Goal: Task Accomplishment & Management: Manage account settings

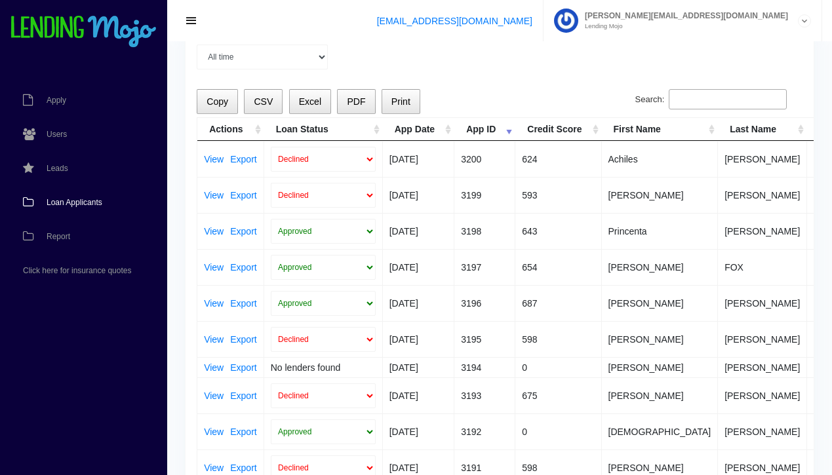
scroll to position [0, 7]
click at [211, 304] on link "View" at bounding box center [215, 303] width 20 height 9
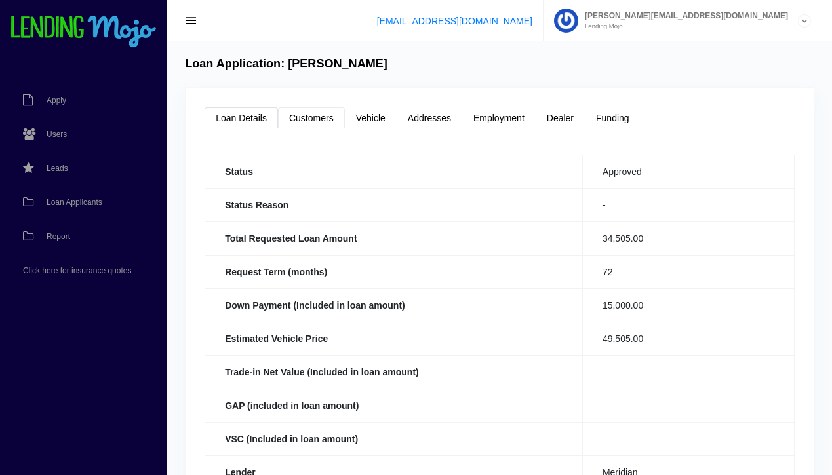
click at [314, 119] on link "Customers" at bounding box center [311, 118] width 67 height 21
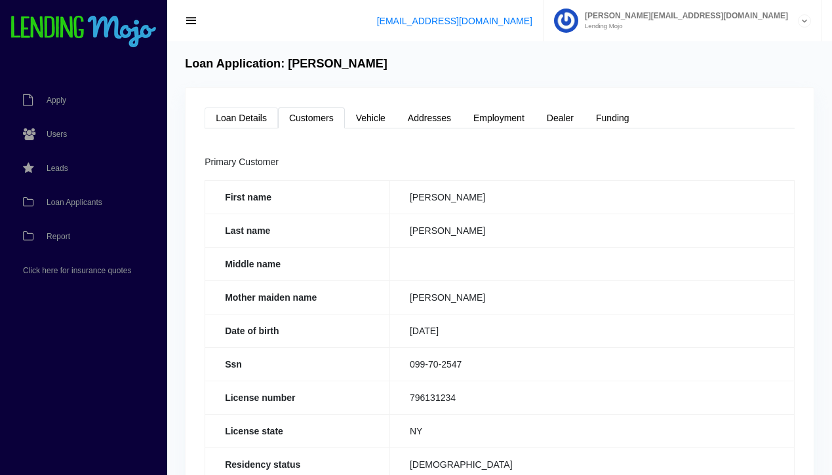
click at [230, 119] on link "Loan Details" at bounding box center [241, 118] width 73 height 21
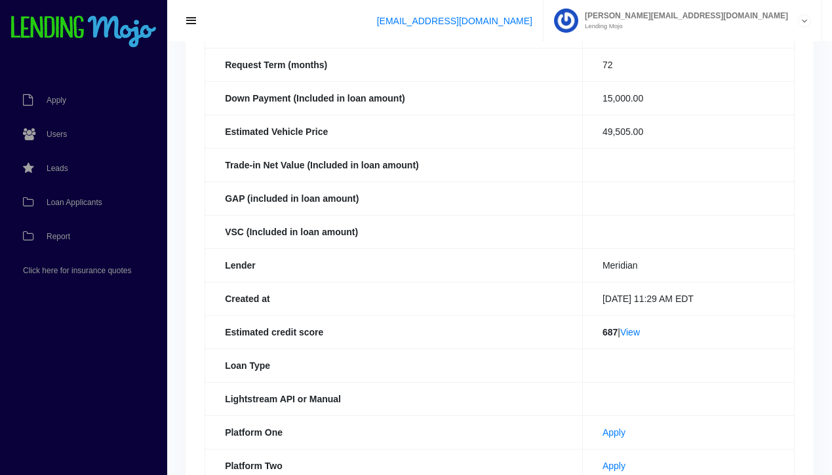
scroll to position [211, 0]
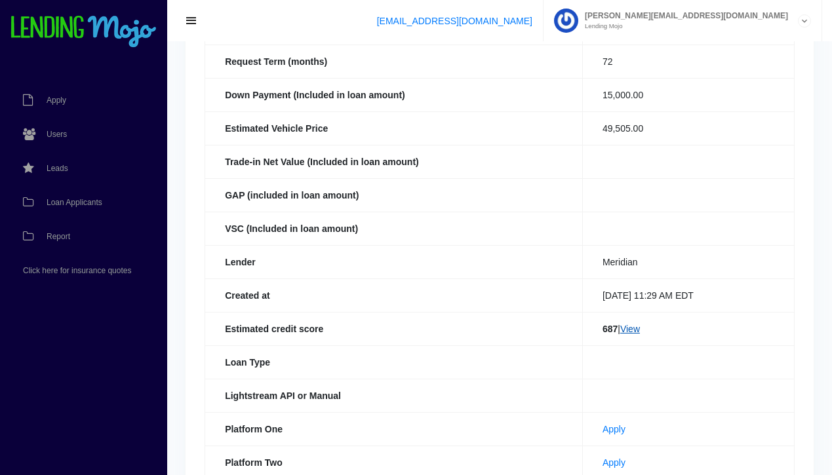
click at [632, 329] on link "View" at bounding box center [630, 329] width 20 height 10
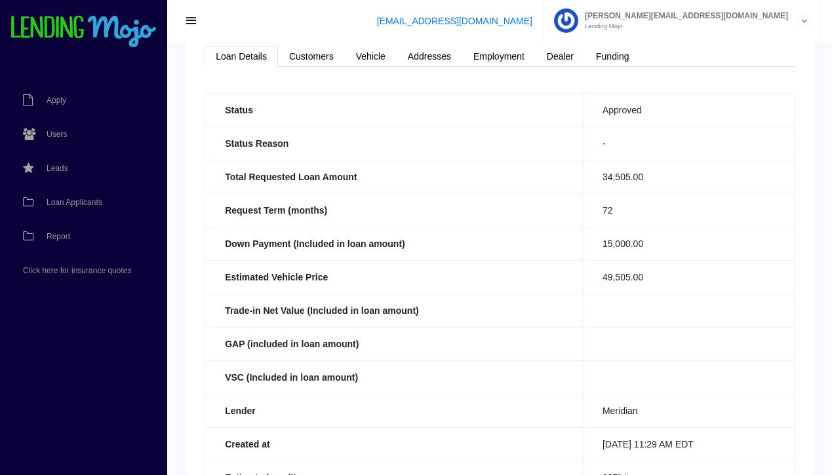
scroll to position [0, 0]
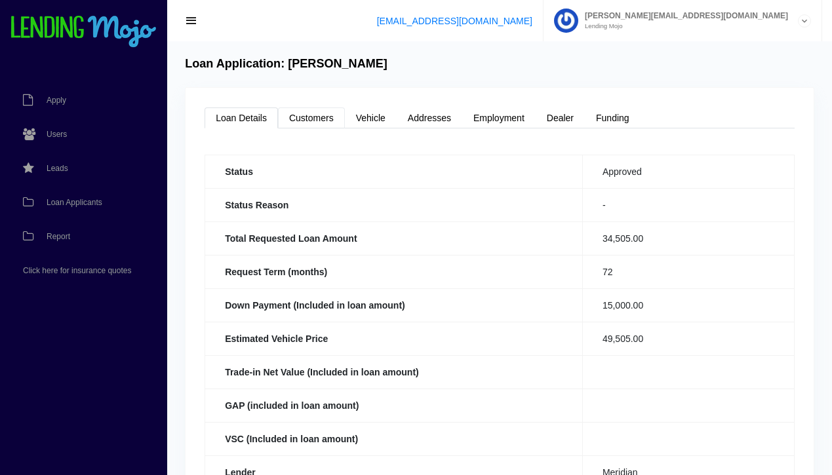
click at [317, 127] on link "Customers" at bounding box center [311, 118] width 67 height 21
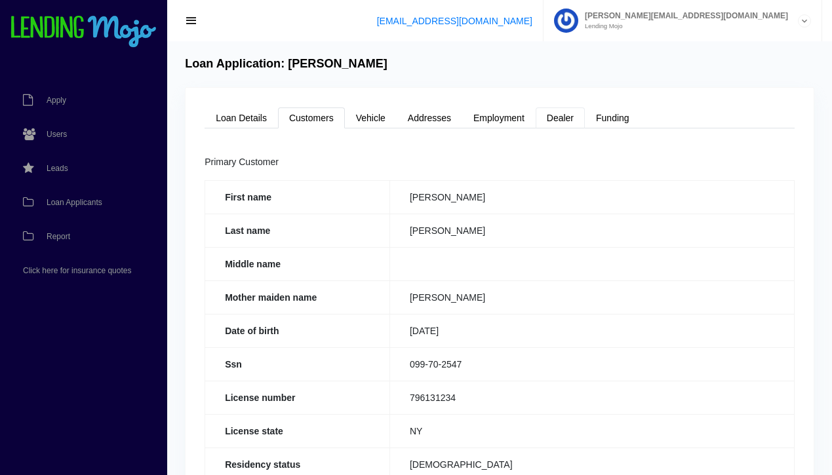
click at [559, 116] on link "Dealer" at bounding box center [560, 118] width 49 height 21
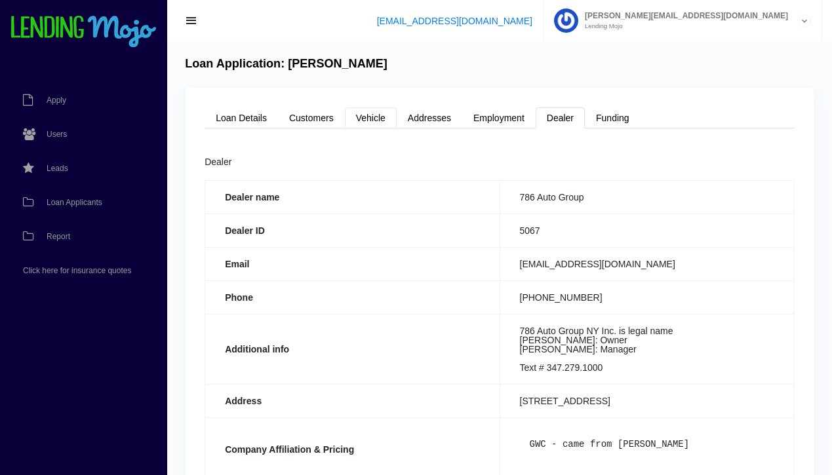
click at [369, 120] on link "Vehicle" at bounding box center [371, 118] width 52 height 21
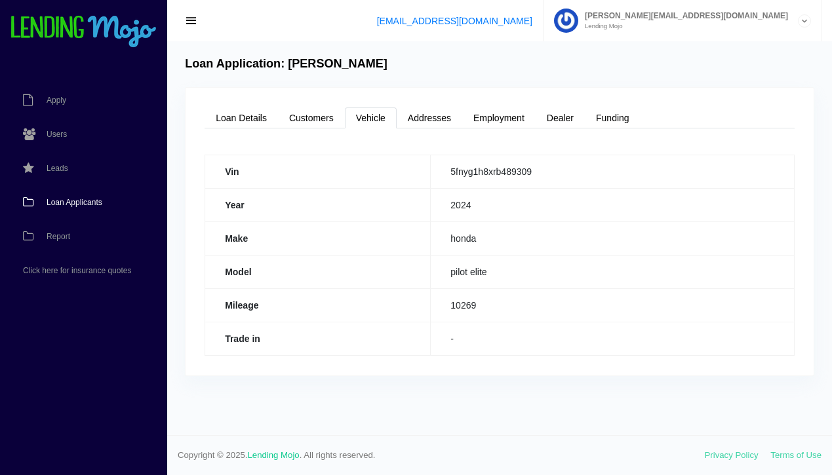
click at [77, 201] on span "Loan Applicants" at bounding box center [75, 203] width 56 height 8
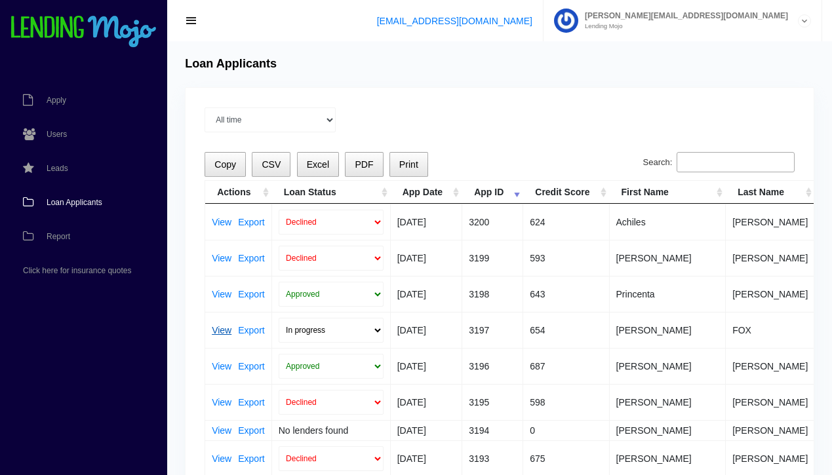
click at [218, 330] on link "View" at bounding box center [222, 330] width 20 height 9
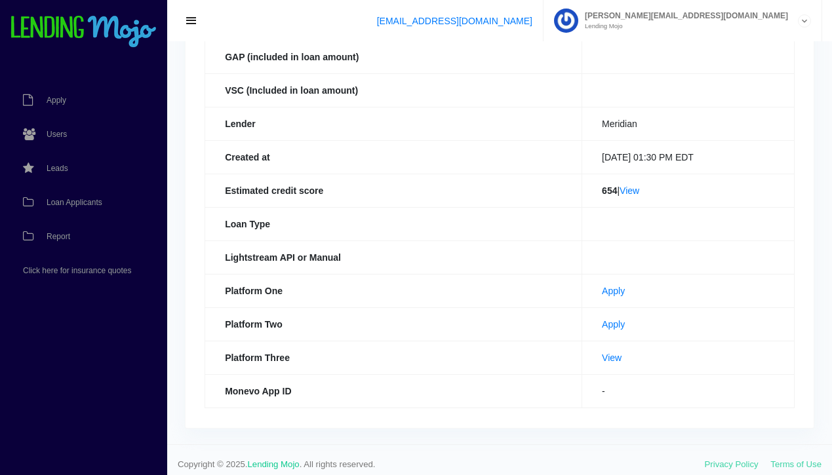
scroll to position [356, 0]
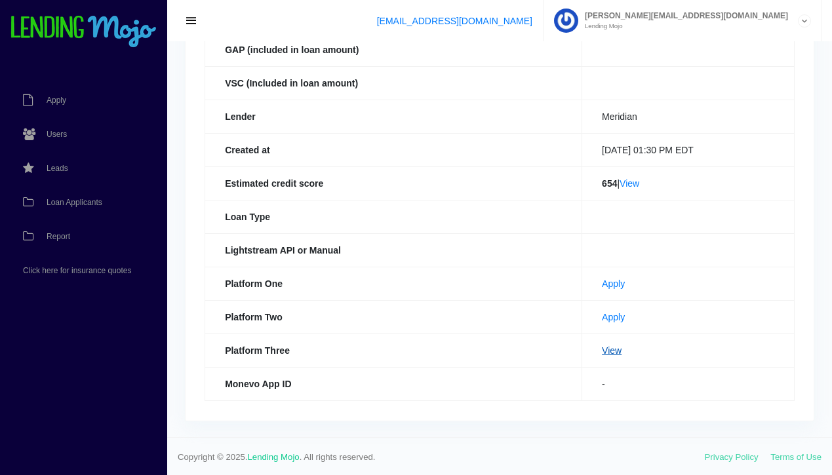
click at [602, 353] on link "View" at bounding box center [612, 351] width 20 height 10
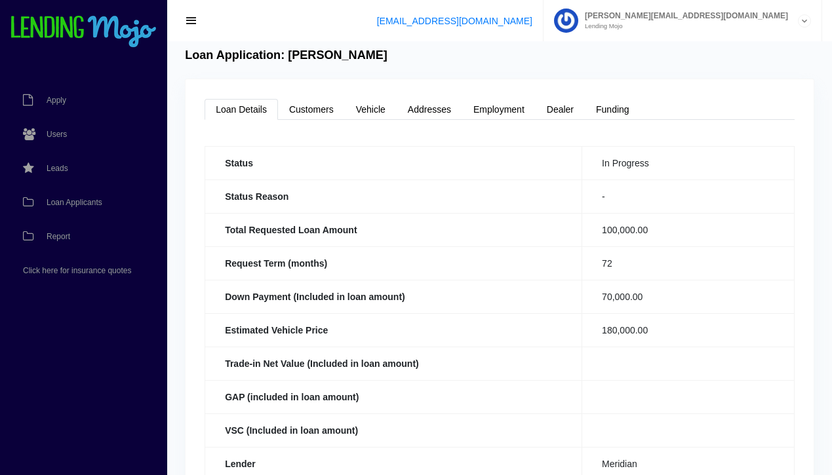
scroll to position [0, 0]
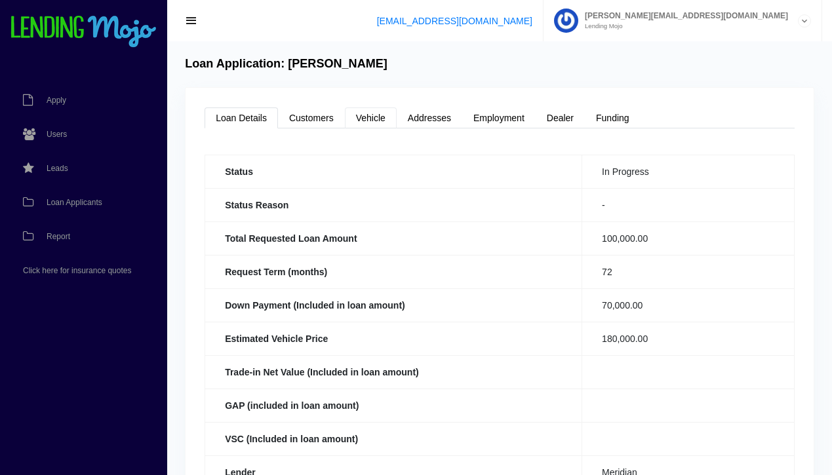
click at [371, 114] on link "Vehicle" at bounding box center [371, 118] width 52 height 21
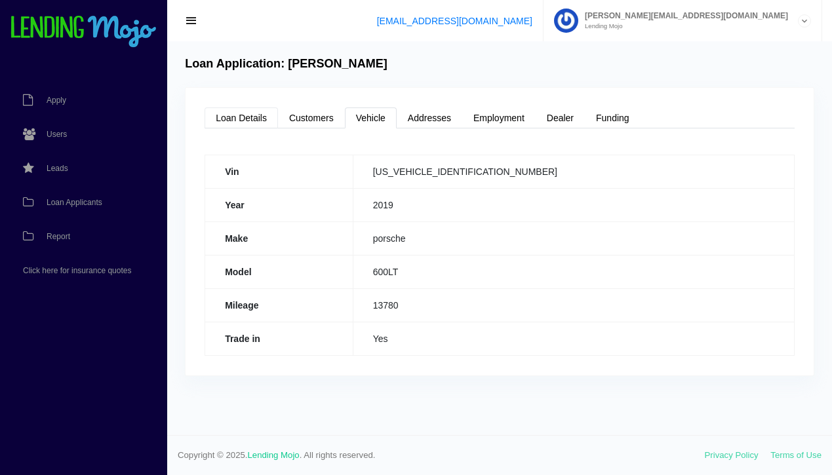
click at [249, 117] on link "Loan Details" at bounding box center [241, 118] width 73 height 21
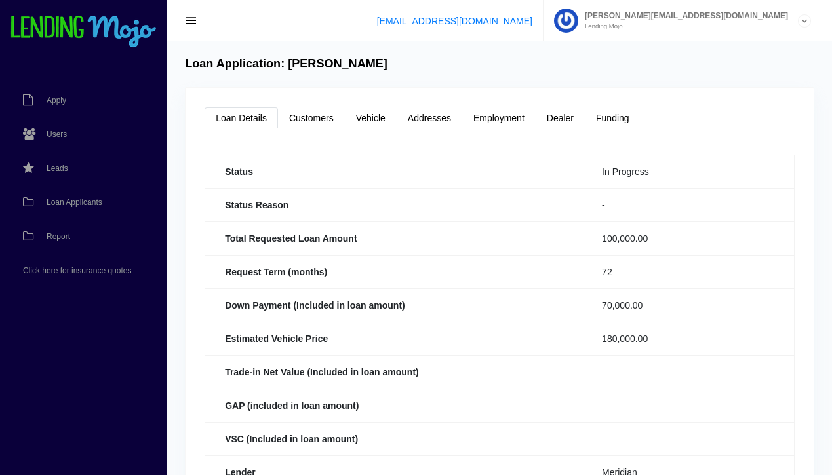
click at [249, 117] on link "Loan Details" at bounding box center [241, 118] width 73 height 21
click at [78, 199] on span "Loan Applicants" at bounding box center [75, 203] width 56 height 8
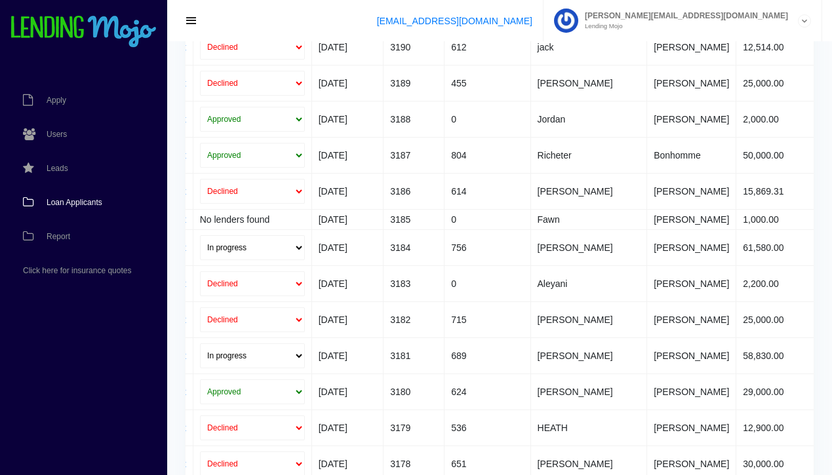
scroll to position [710, 0]
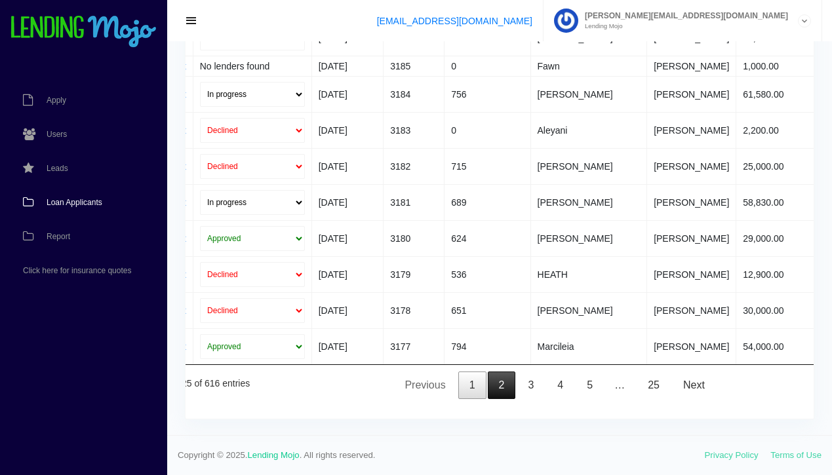
click at [503, 389] on link "2" at bounding box center [502, 386] width 28 height 28
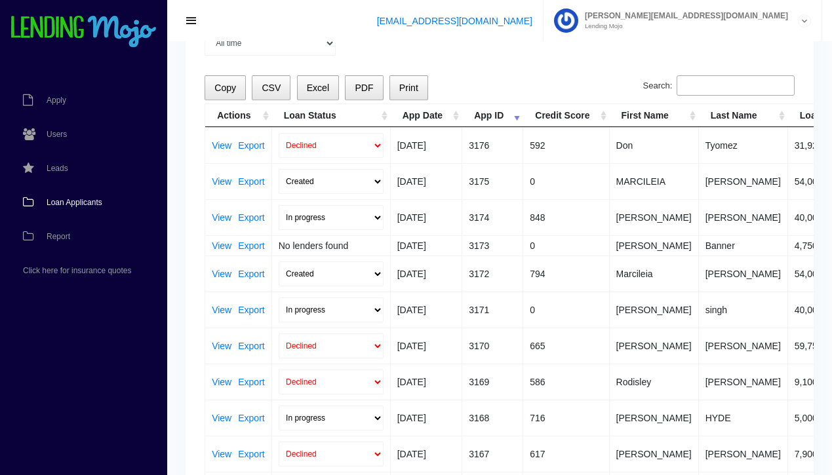
scroll to position [0, 0]
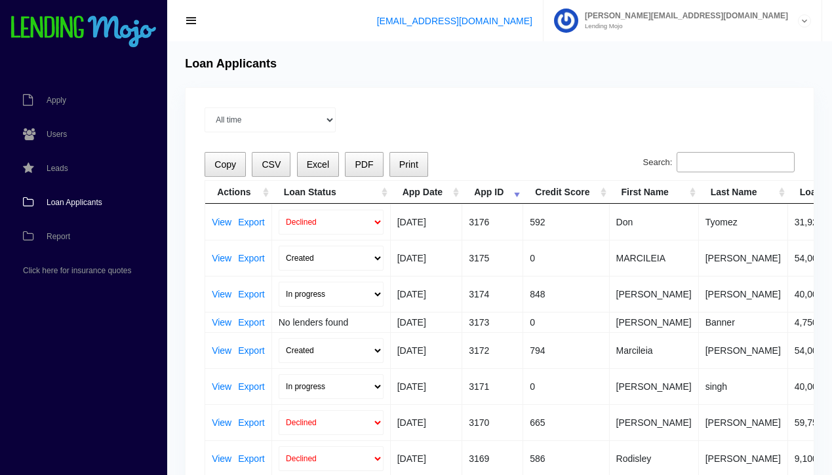
click at [76, 199] on span "Loan Applicants" at bounding box center [75, 203] width 56 height 8
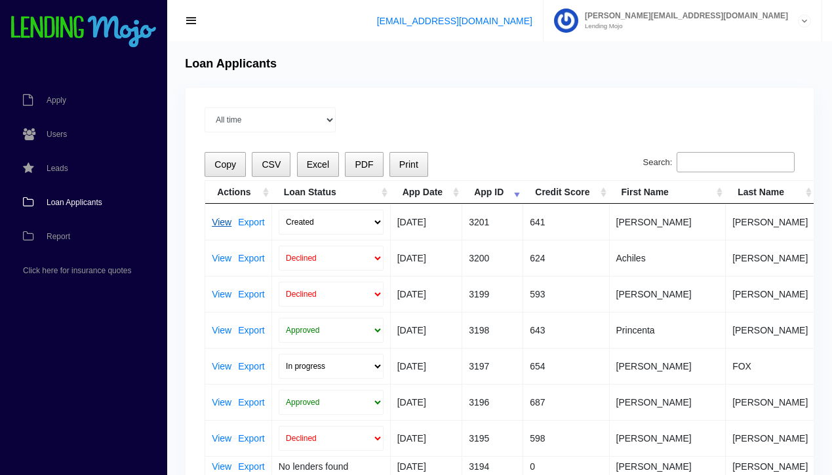
click at [222, 222] on link "View" at bounding box center [222, 222] width 20 height 9
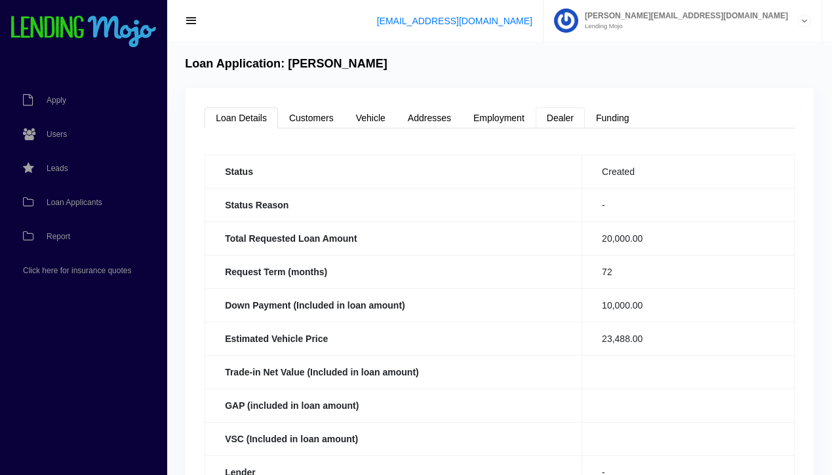
click at [569, 118] on link "Dealer" at bounding box center [560, 118] width 49 height 21
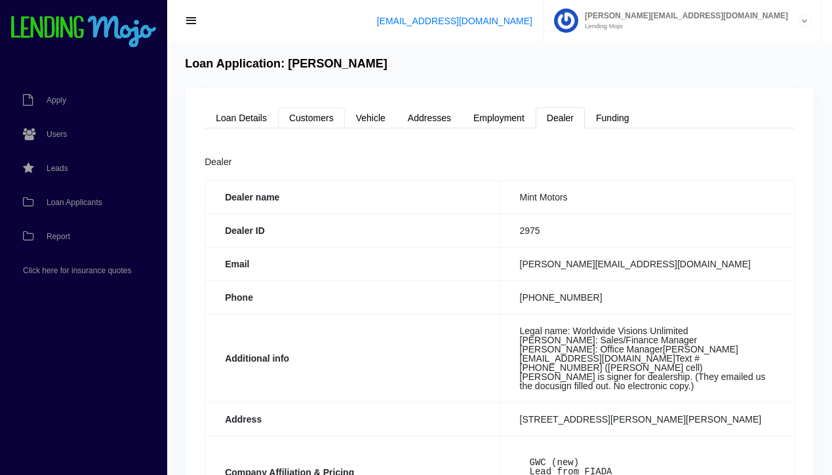
click at [314, 120] on link "Customers" at bounding box center [311, 118] width 67 height 21
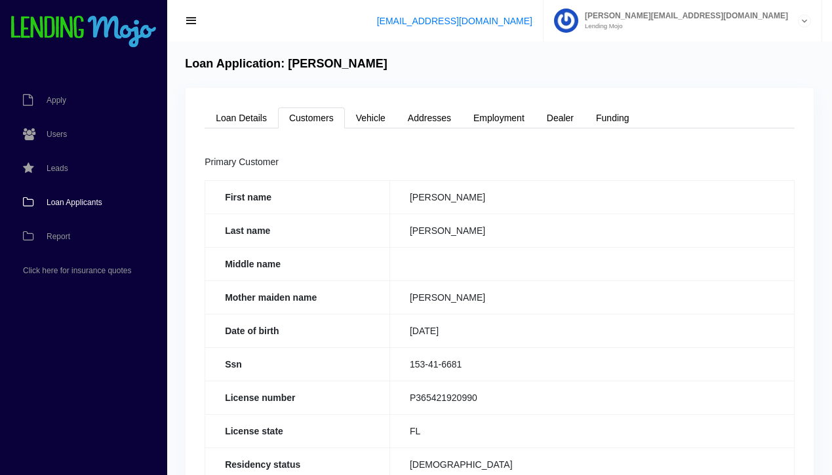
click at [75, 203] on span "Loan Applicants" at bounding box center [75, 203] width 56 height 8
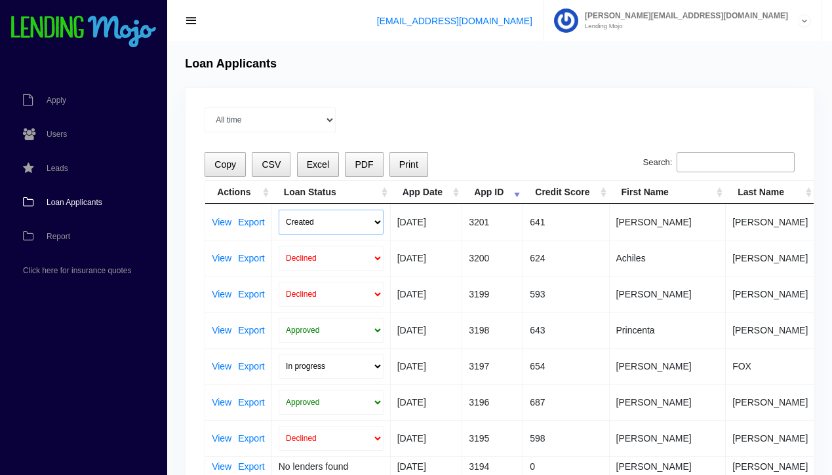
click at [380, 223] on select "Created Submitted" at bounding box center [331, 222] width 105 height 25
select select "submitted"
click at [279, 210] on select "Created Submitted" at bounding box center [331, 222] width 105 height 25
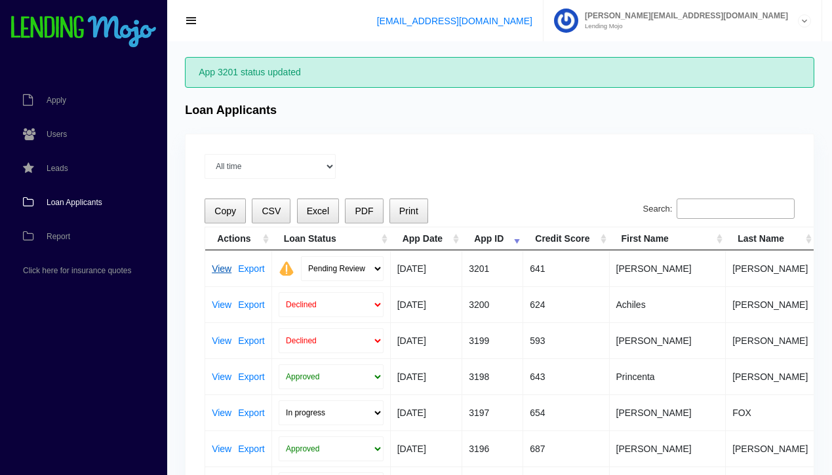
click at [225, 270] on link "View" at bounding box center [222, 268] width 20 height 9
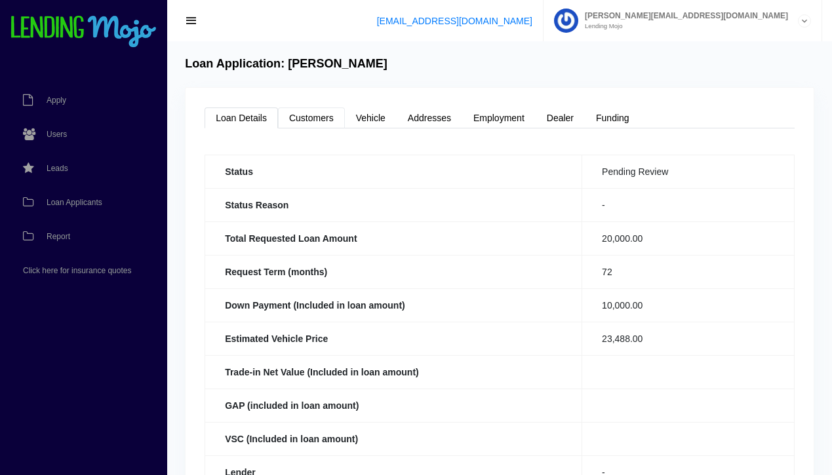
click at [310, 117] on link "Customers" at bounding box center [311, 118] width 67 height 21
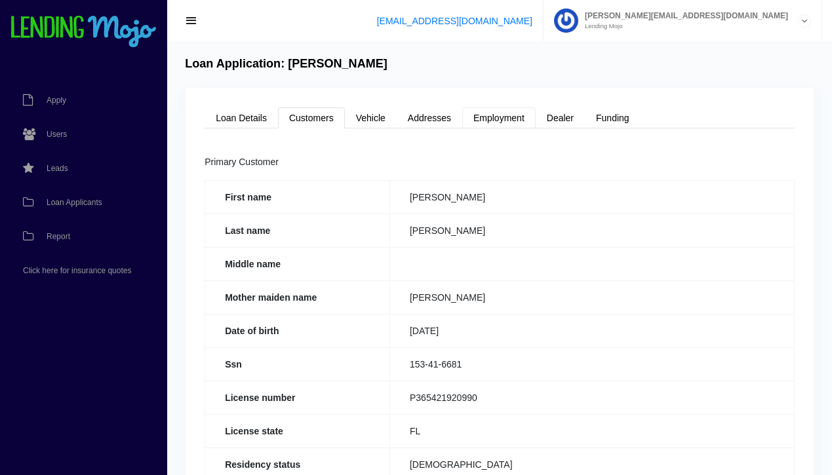
click at [496, 123] on link "Employment" at bounding box center [498, 118] width 73 height 21
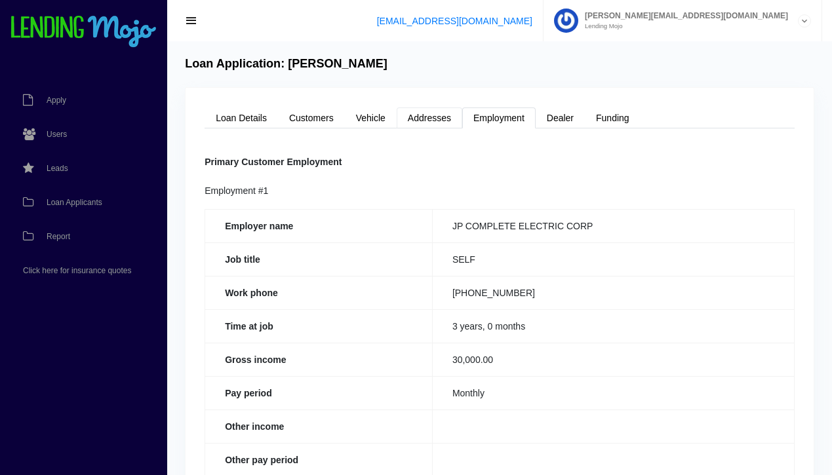
click at [430, 122] on link "Addresses" at bounding box center [430, 118] width 66 height 21
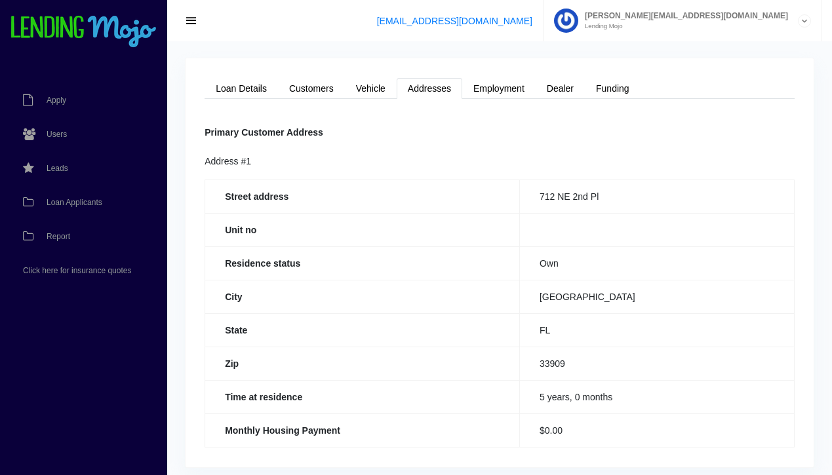
scroll to position [18, 0]
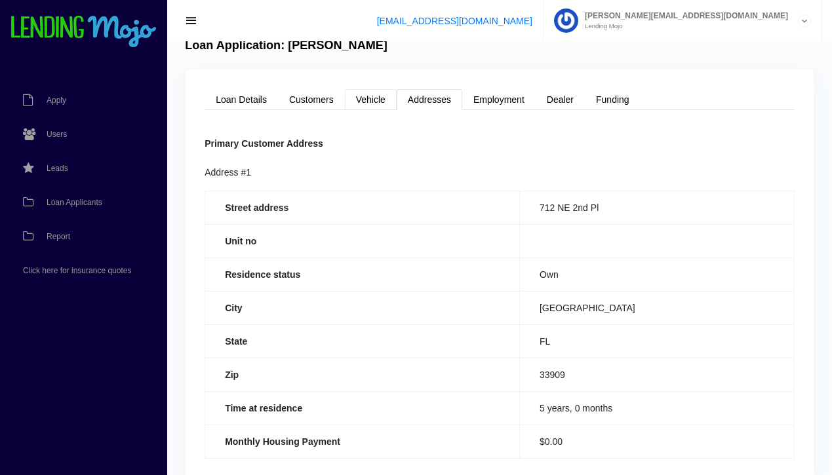
click at [365, 103] on link "Vehicle" at bounding box center [371, 99] width 52 height 21
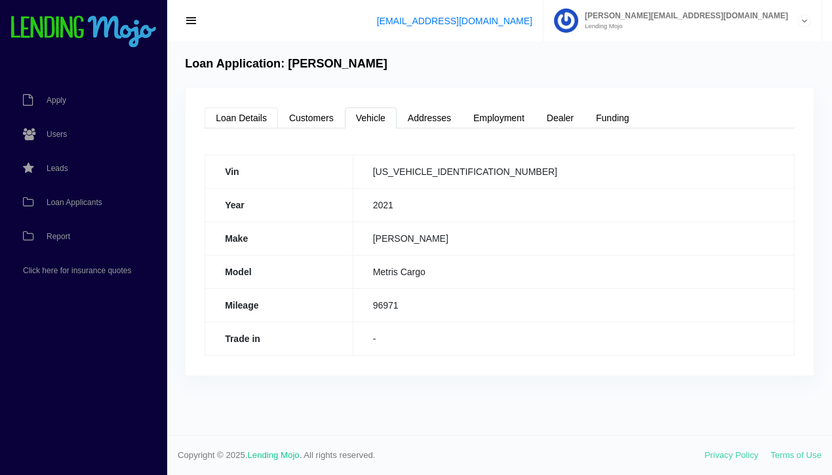
click at [248, 117] on link "Loan Details" at bounding box center [241, 118] width 73 height 21
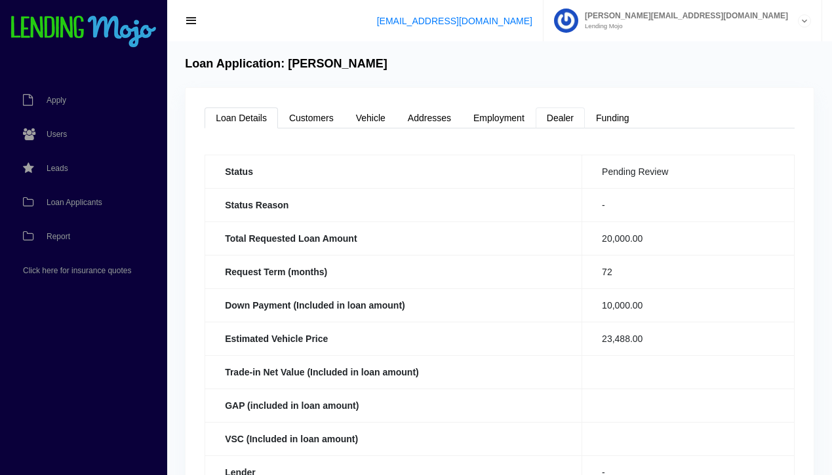
click at [561, 118] on link "Dealer" at bounding box center [560, 118] width 49 height 21
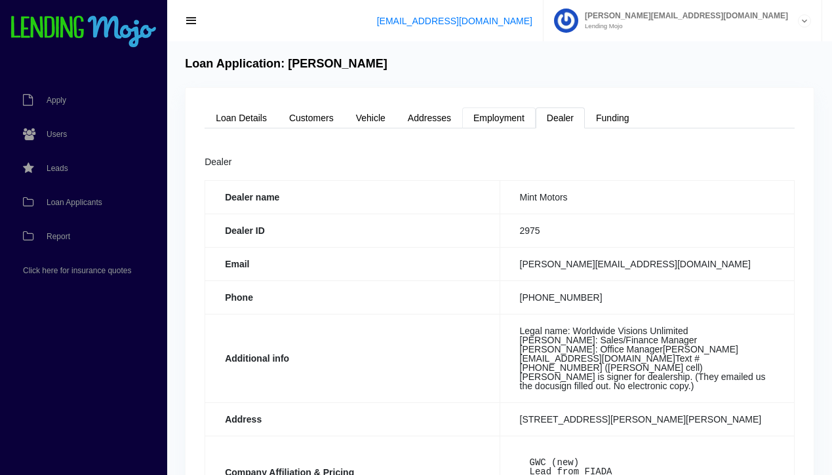
click at [499, 117] on link "Employment" at bounding box center [498, 118] width 73 height 21
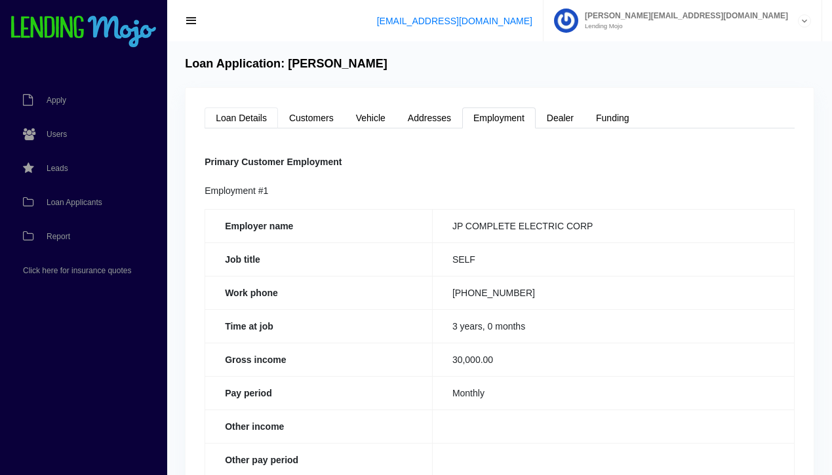
click at [237, 119] on link "Loan Details" at bounding box center [241, 118] width 73 height 21
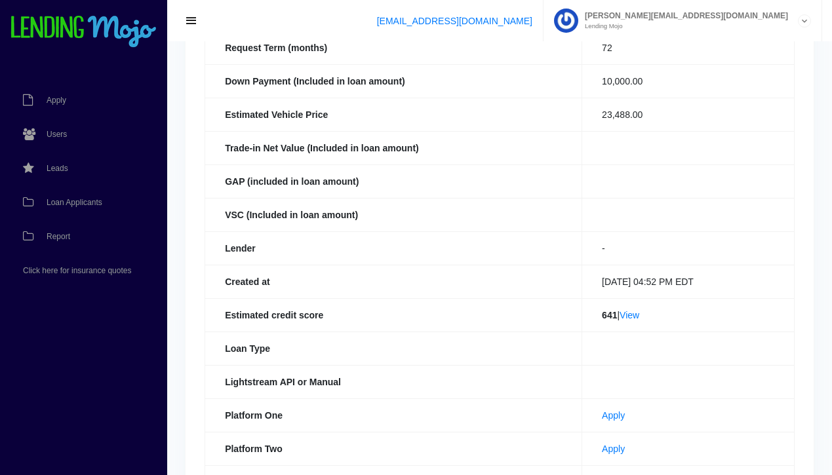
scroll to position [226, 0]
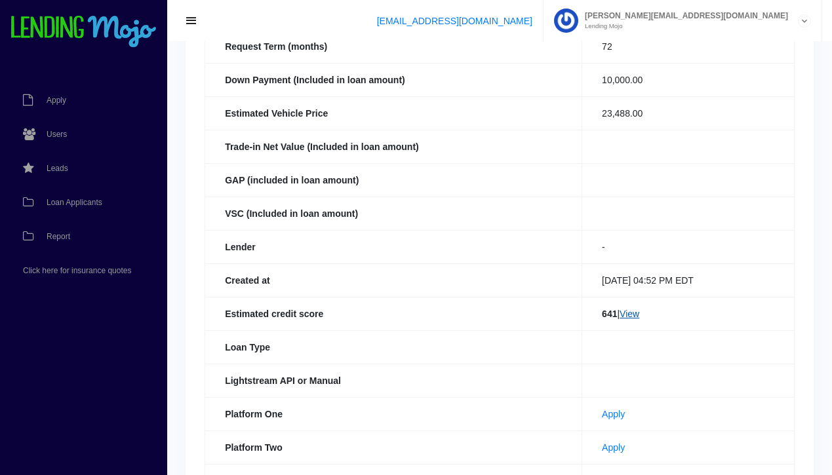
click at [629, 314] on link "View" at bounding box center [630, 314] width 20 height 10
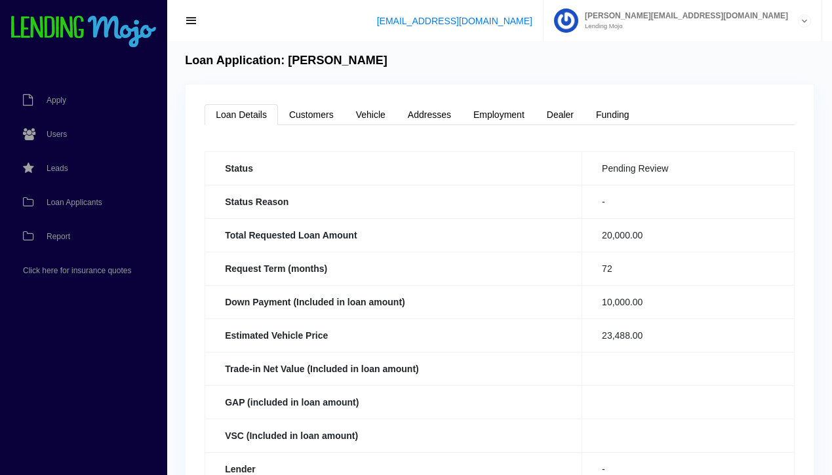
scroll to position [0, 0]
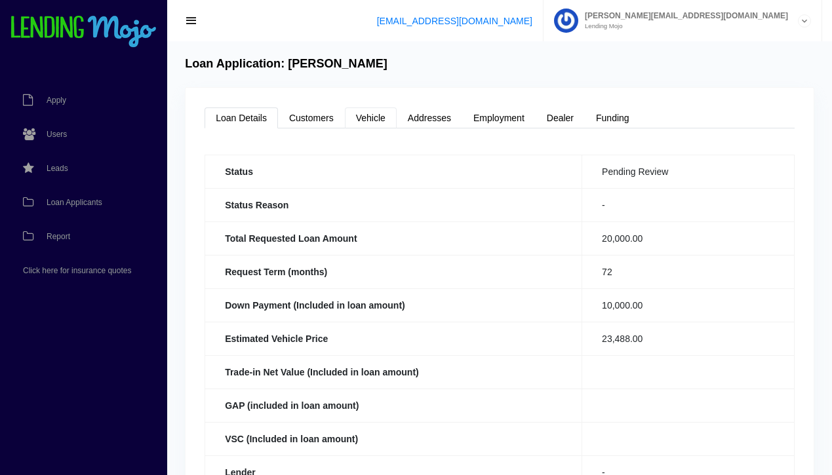
click at [370, 116] on link "Vehicle" at bounding box center [371, 118] width 52 height 21
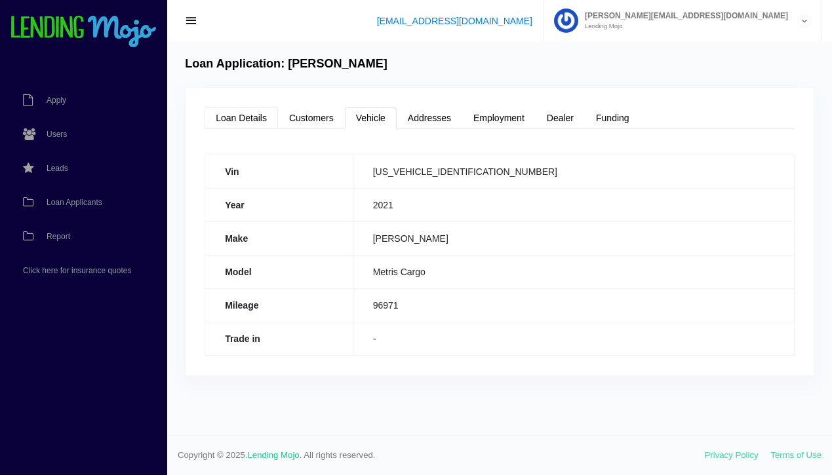
click at [243, 118] on link "Loan Details" at bounding box center [241, 118] width 73 height 21
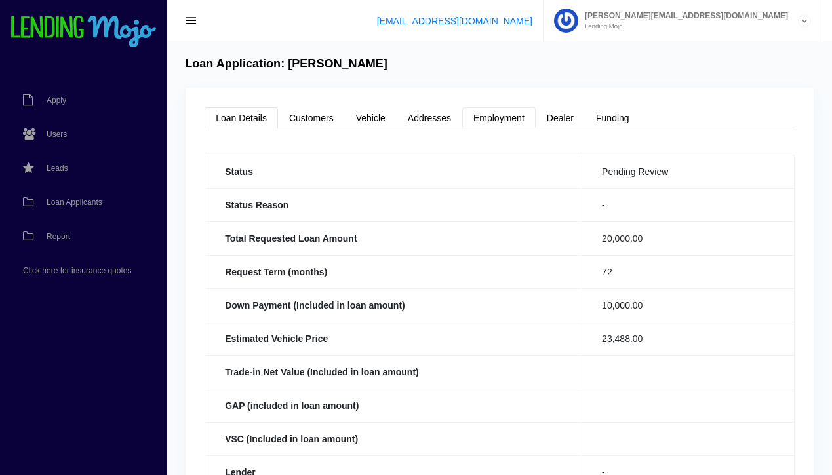
click at [504, 118] on link "Employment" at bounding box center [498, 118] width 73 height 21
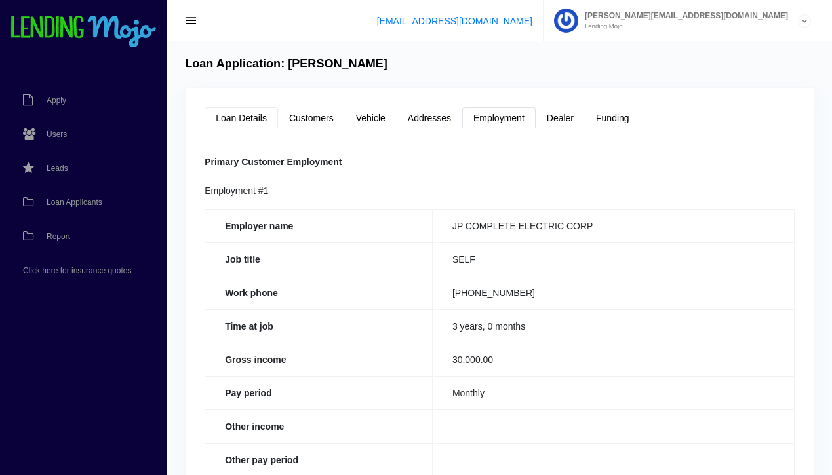
click at [246, 119] on link "Loan Details" at bounding box center [241, 118] width 73 height 21
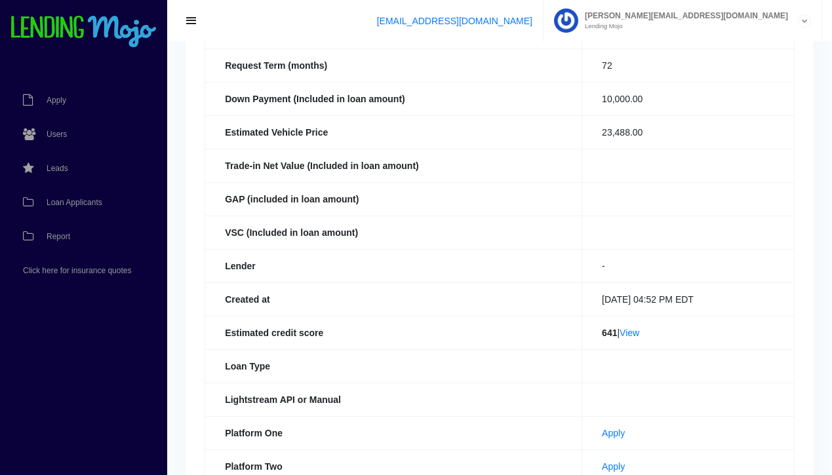
scroll to position [218, 0]
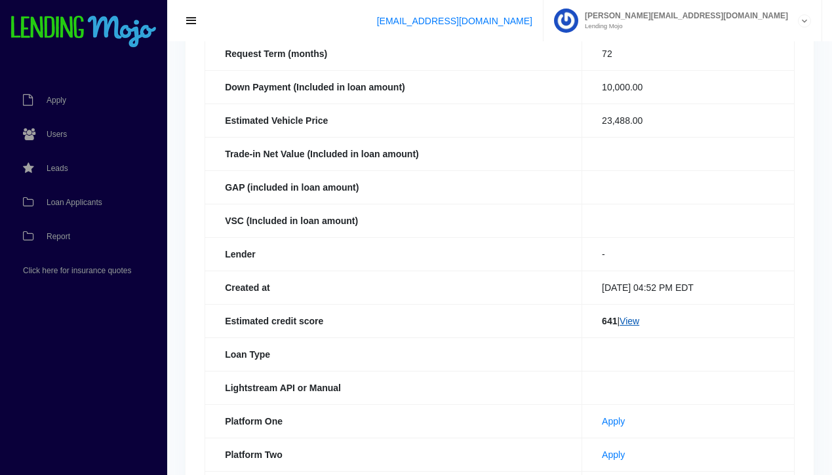
click at [629, 323] on link "View" at bounding box center [630, 321] width 20 height 10
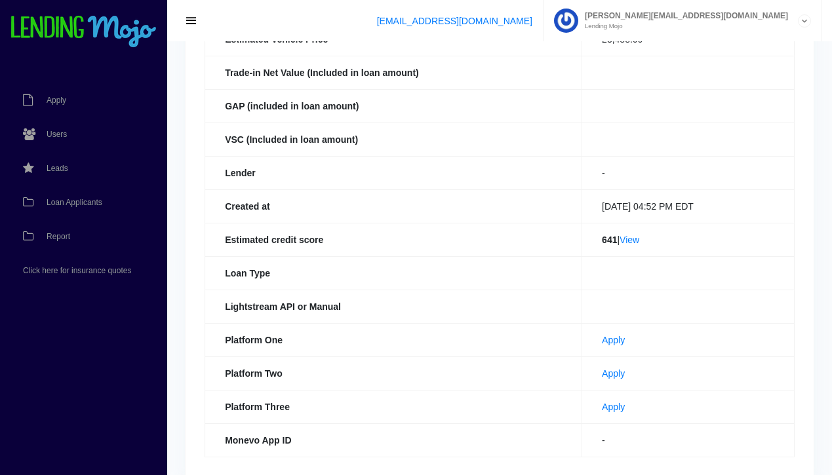
scroll to position [336, 0]
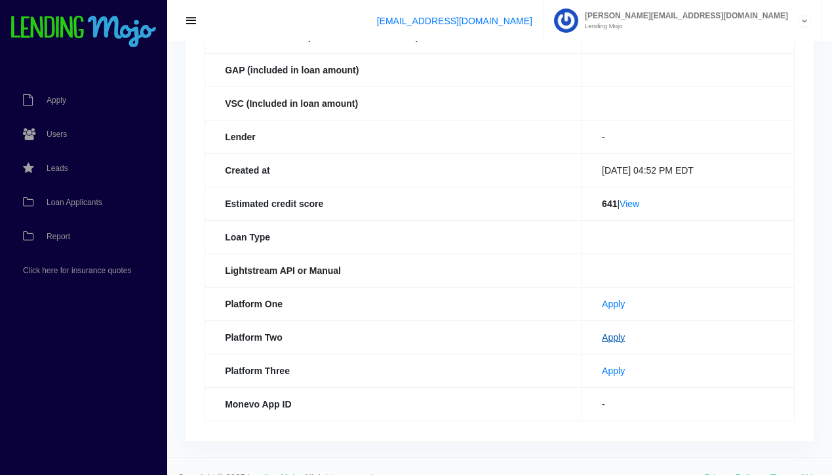
click at [602, 336] on link "Apply" at bounding box center [613, 337] width 23 height 10
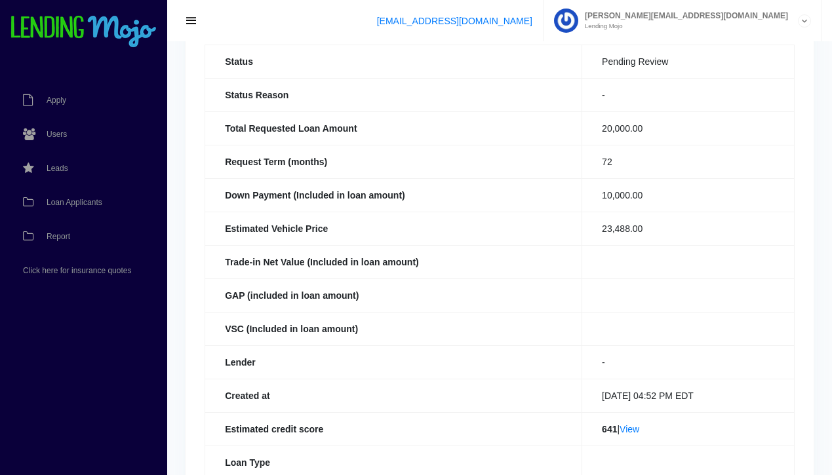
scroll to position [0, 0]
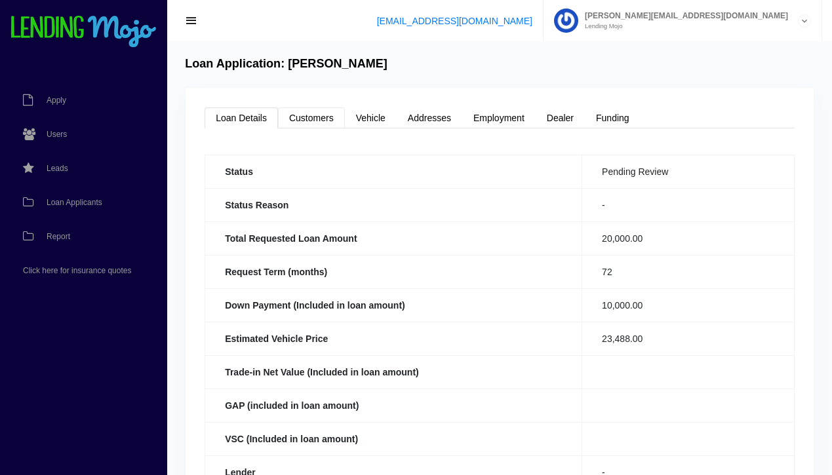
click at [313, 116] on link "Customers" at bounding box center [311, 118] width 67 height 21
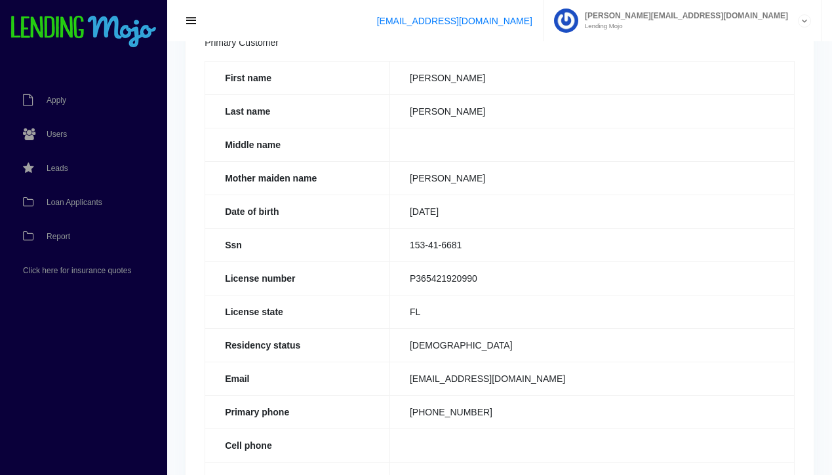
scroll to position [129, 0]
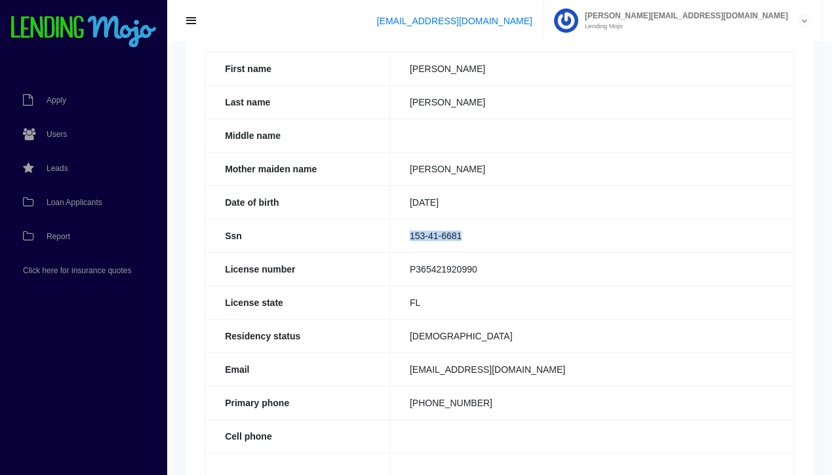
drag, startPoint x: 468, startPoint y: 234, endPoint x: 394, endPoint y: 237, distance: 73.5
click at [394, 237] on td "153-41-6681" at bounding box center [592, 235] width 405 height 33
copy td "153-41-6681"
click at [81, 201] on span "Loan Applicants" at bounding box center [75, 203] width 56 height 8
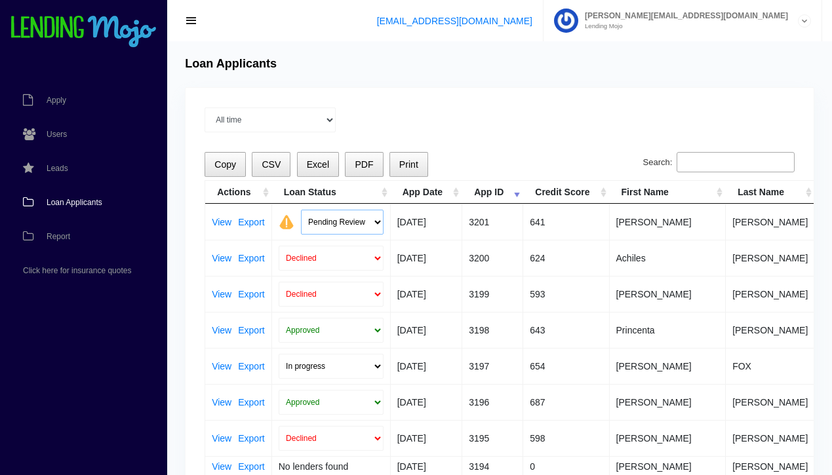
click at [374, 222] on select "Pending Review Approve Decline Unqualified" at bounding box center [342, 222] width 83 height 25
select select "declined"
click at [301, 210] on select "Pending Review Approve Decline Unqualified" at bounding box center [342, 222] width 83 height 25
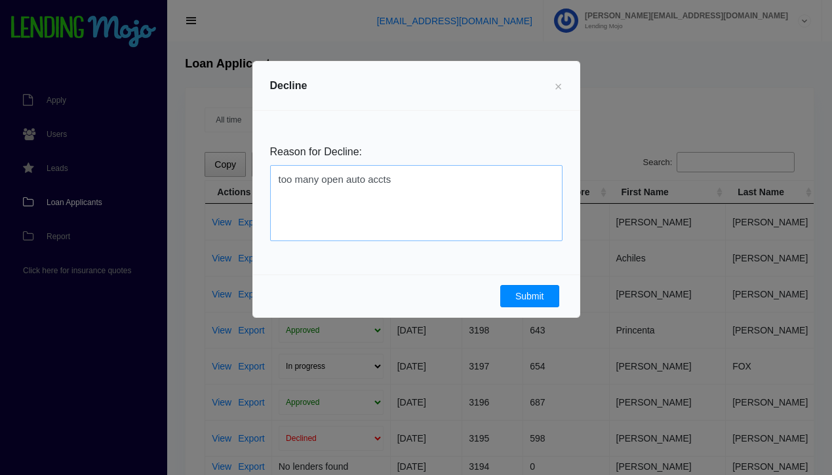
type textarea "too many open auto accts"
click at [529, 291] on button "Submit" at bounding box center [529, 296] width 59 height 22
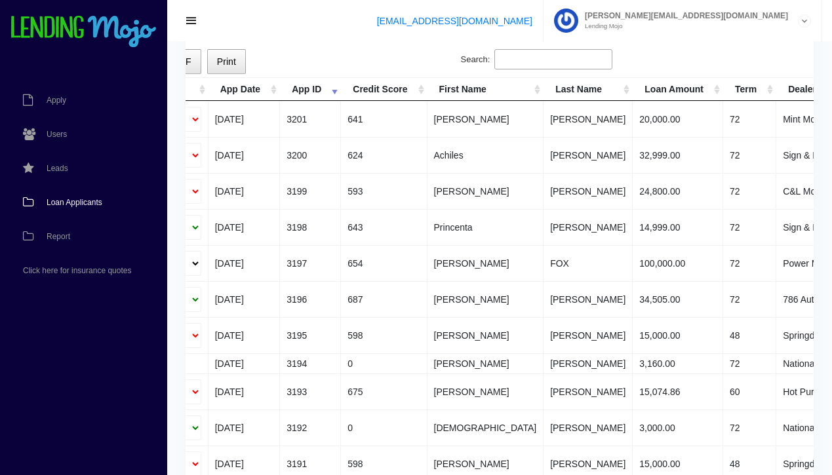
scroll to position [0, 180]
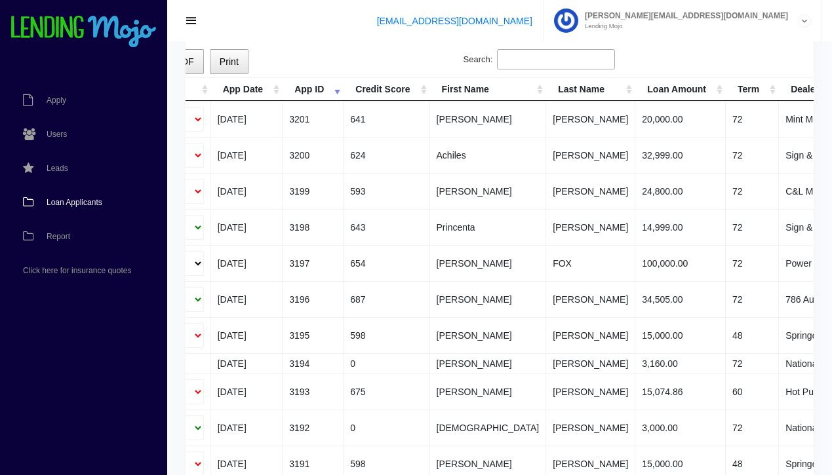
click at [390, 281] on td "687" at bounding box center [387, 299] width 86 height 36
click at [67, 199] on span "Loan Applicants" at bounding box center [75, 203] width 56 height 8
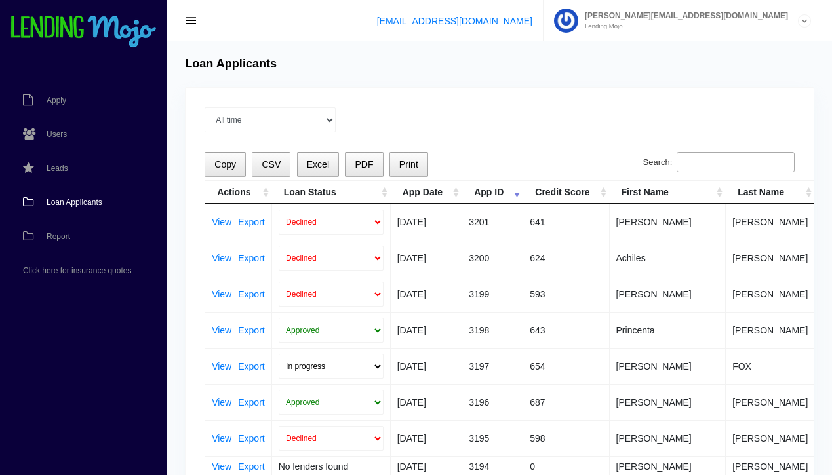
click at [70, 204] on span "Loan Applicants" at bounding box center [75, 203] width 56 height 8
click at [79, 204] on span "Loan Applicants" at bounding box center [75, 203] width 56 height 8
